Goal: Check status: Check status

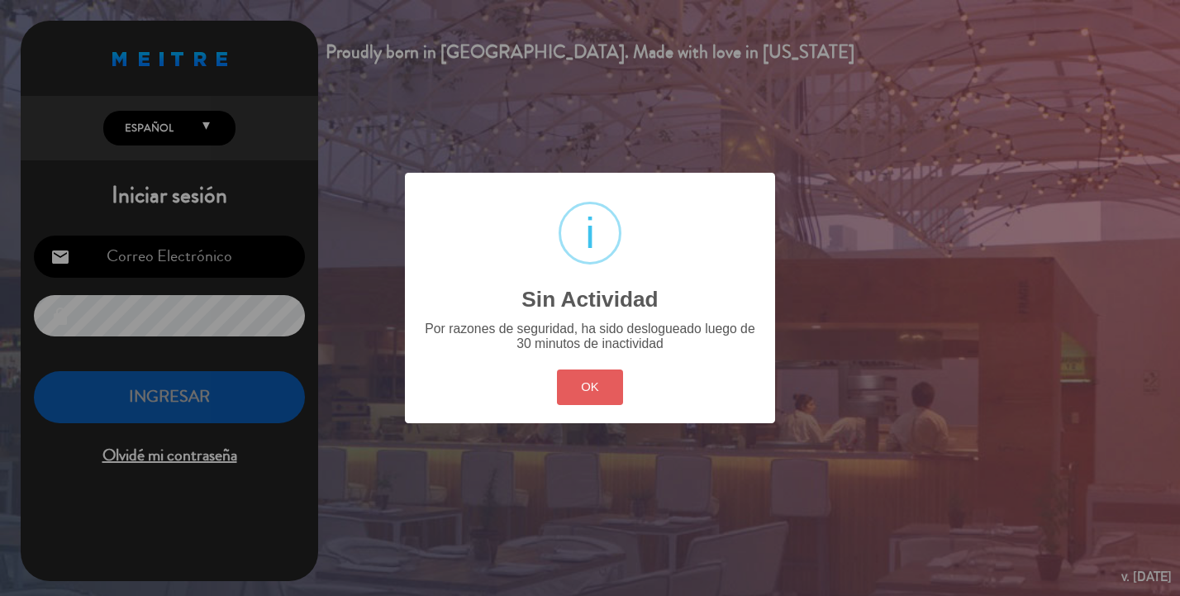
click at [598, 390] on button "OK" at bounding box center [590, 387] width 67 height 36
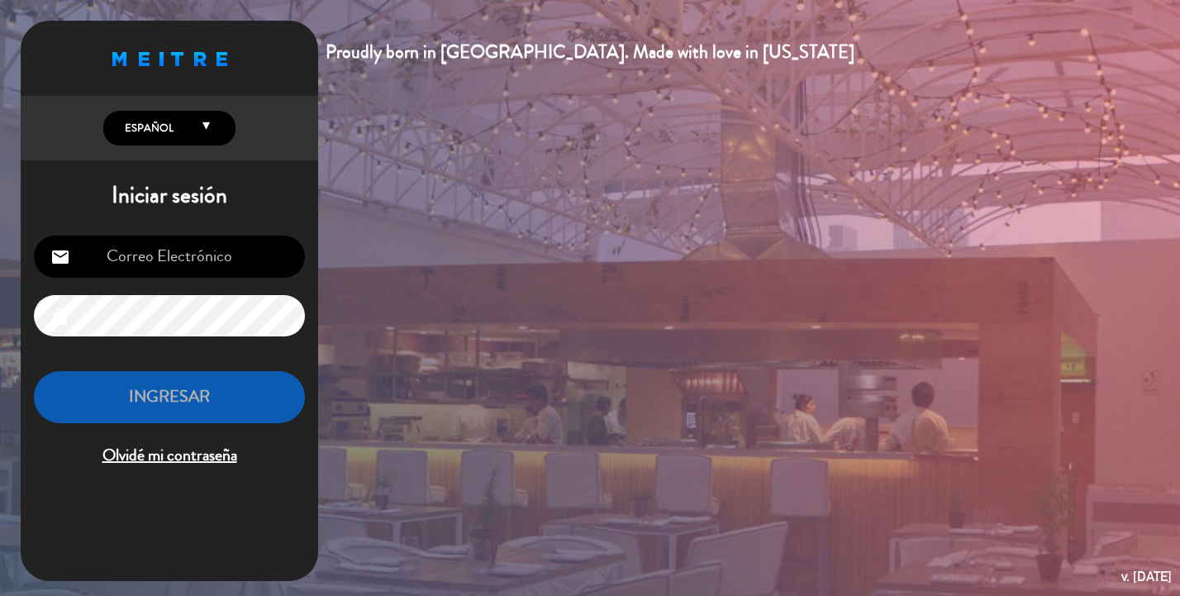
click at [264, 255] on input "email" at bounding box center [169, 257] width 271 height 42
type input "[EMAIL_ADDRESS][DOMAIN_NAME]"
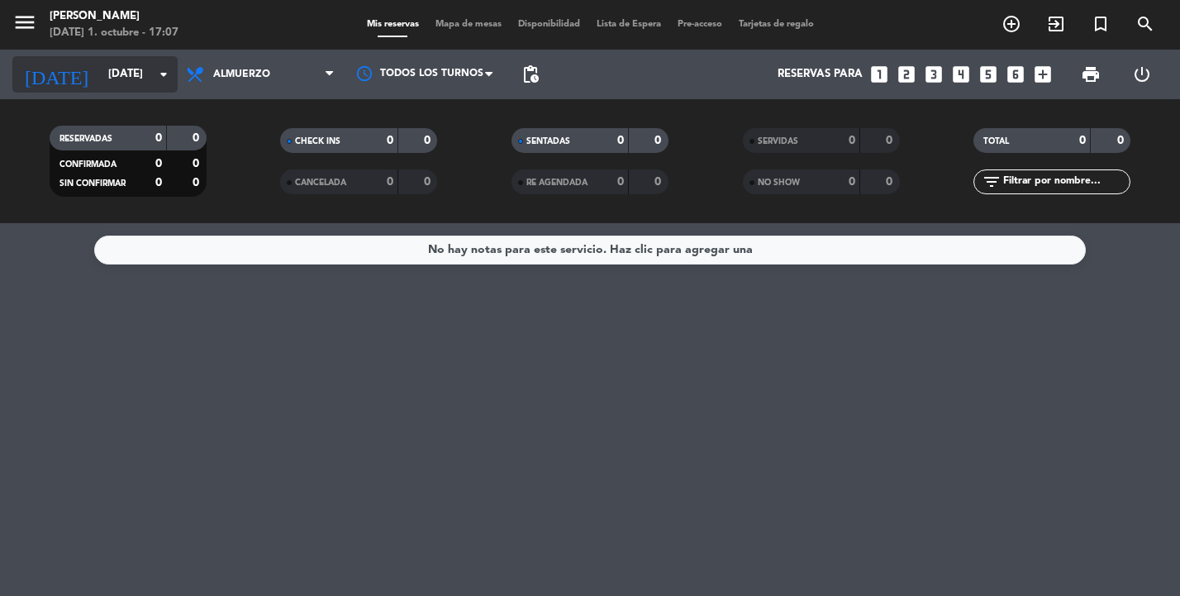
click at [154, 67] on icon "arrow_drop_down" at bounding box center [164, 74] width 20 height 20
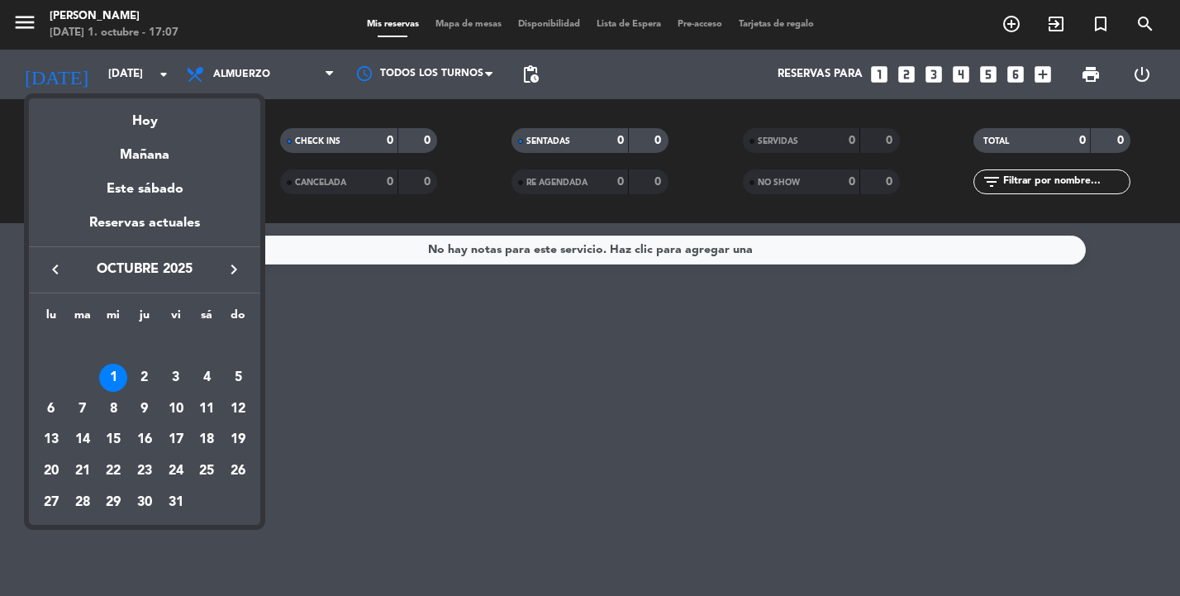
click at [115, 377] on div "1" at bounding box center [113, 378] width 28 height 28
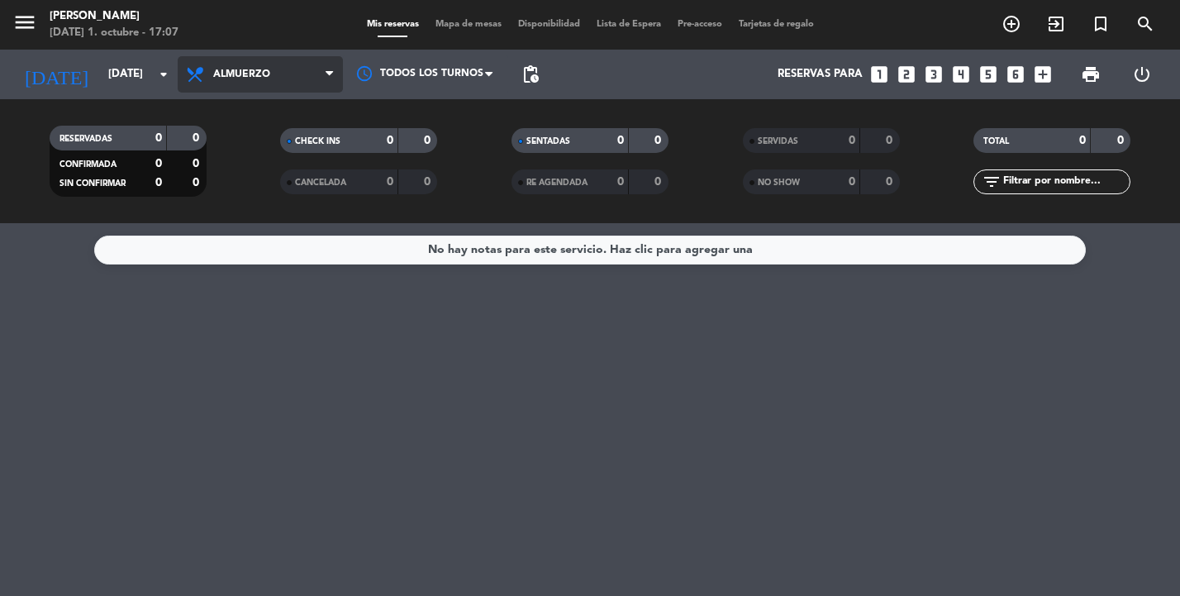
click at [303, 69] on span "Almuerzo" at bounding box center [260, 74] width 165 height 36
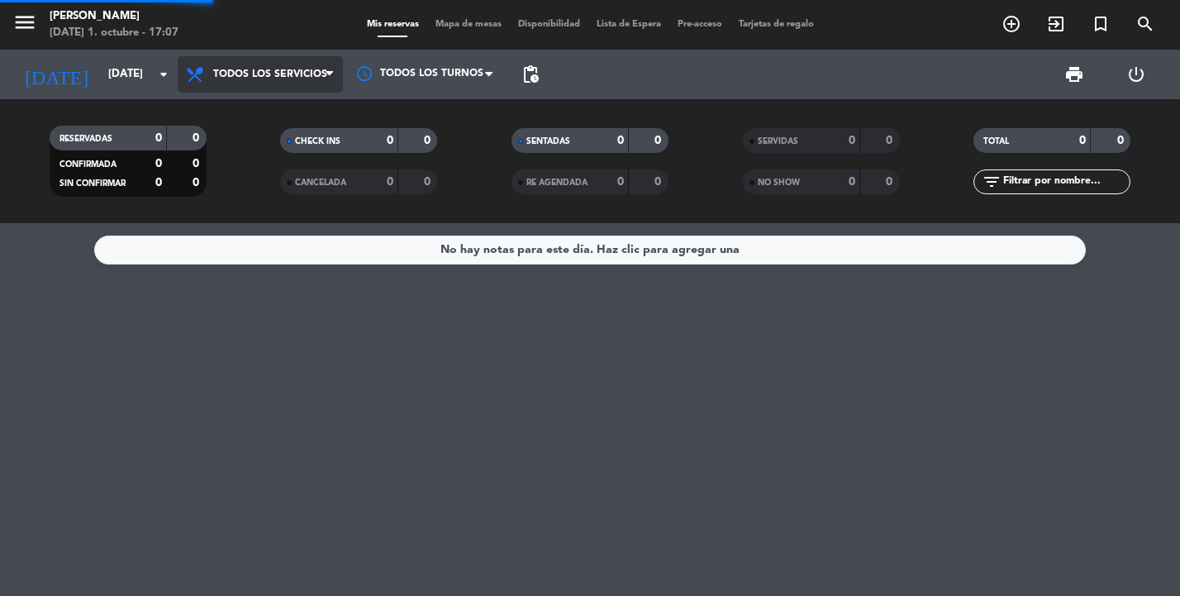
click at [303, 115] on div "menu [PERSON_NAME] [DATE] 1. octubre - 17:07 Mis reservas Mapa de mesas Disponi…" at bounding box center [590, 111] width 1180 height 223
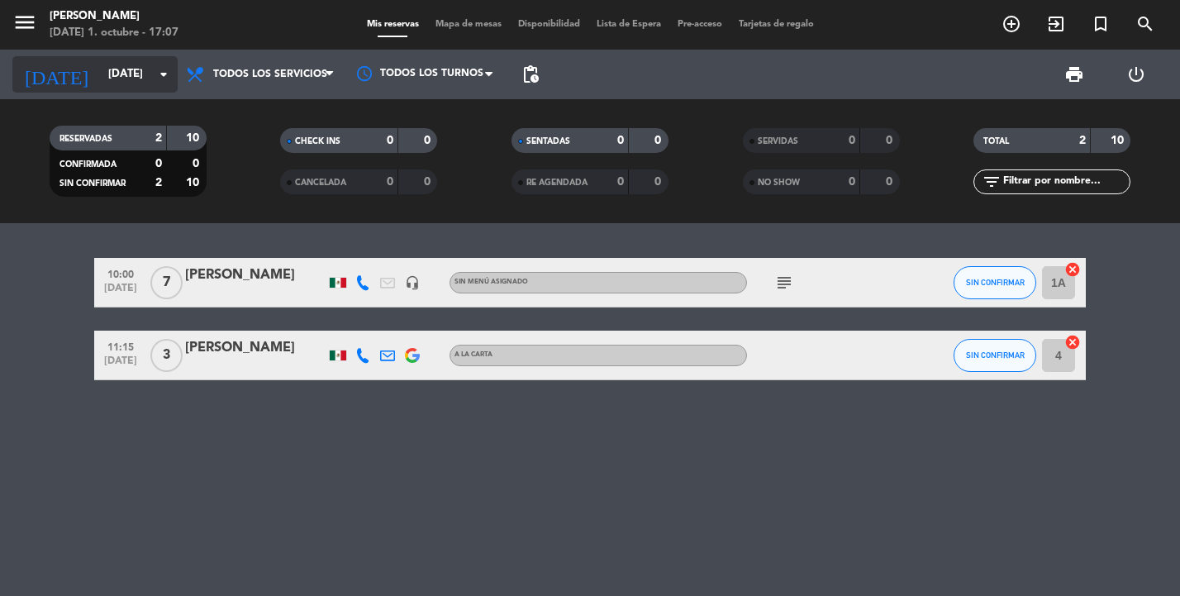
click at [159, 78] on icon "arrow_drop_down" at bounding box center [164, 74] width 20 height 20
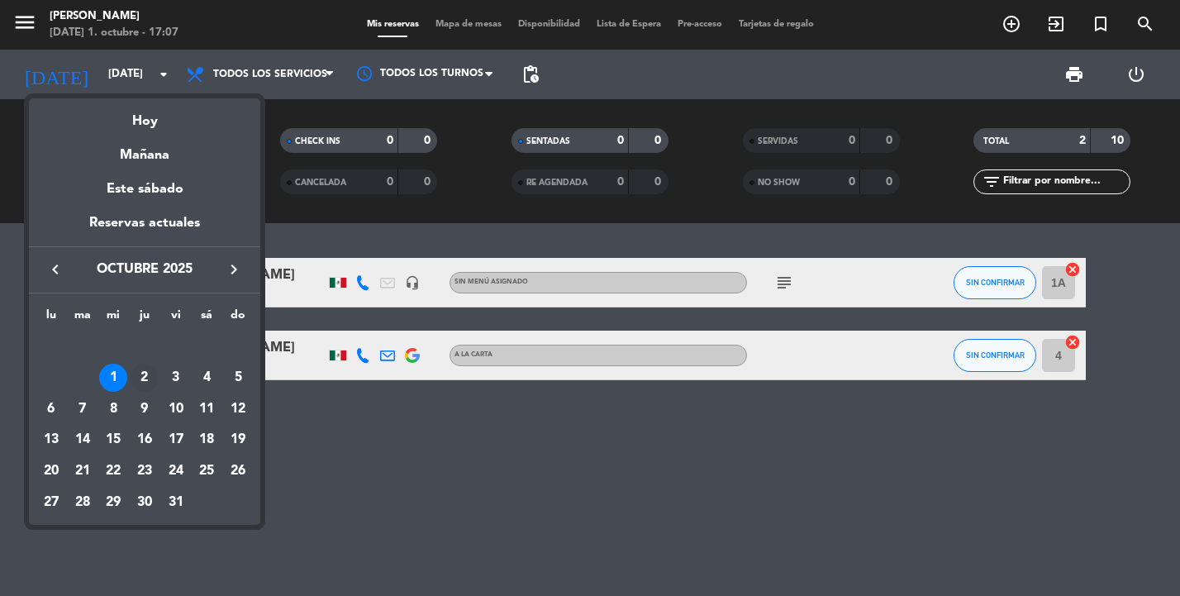
click at [146, 373] on div "2" at bounding box center [145, 378] width 28 height 28
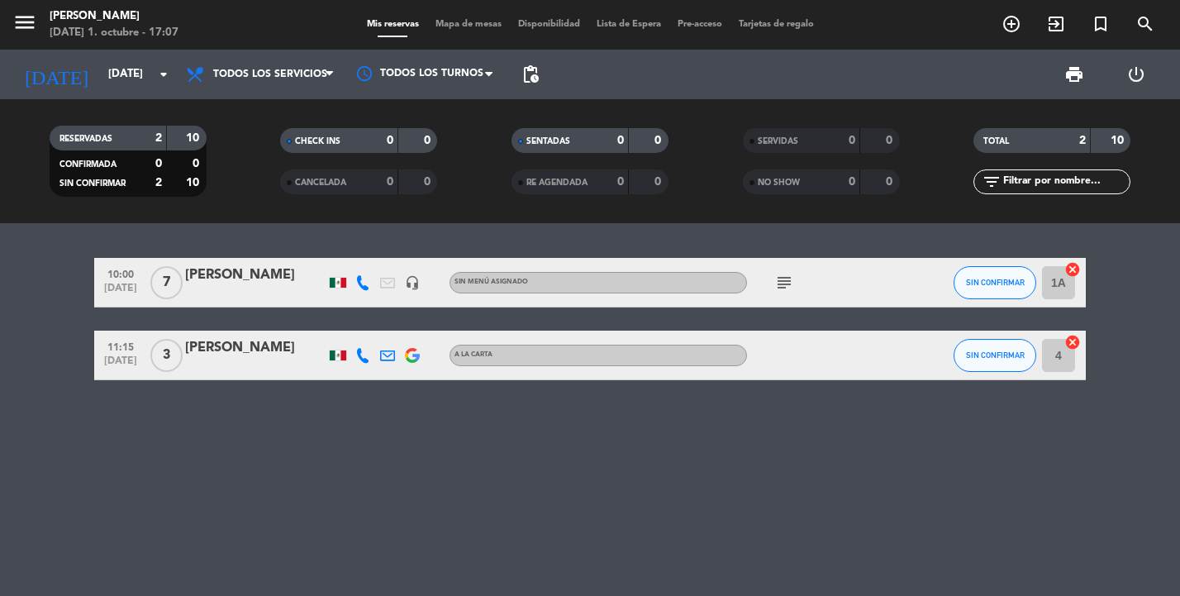
type input "[DEMOGRAPHIC_DATA][DATE]"
